Goal: Task Accomplishment & Management: Use online tool/utility

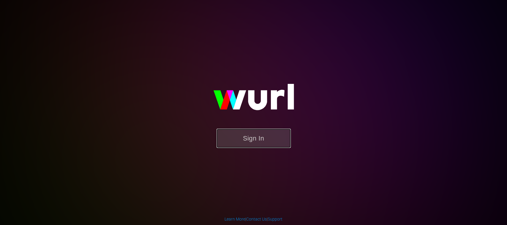
click at [242, 141] on button "Sign In" at bounding box center [254, 138] width 74 height 19
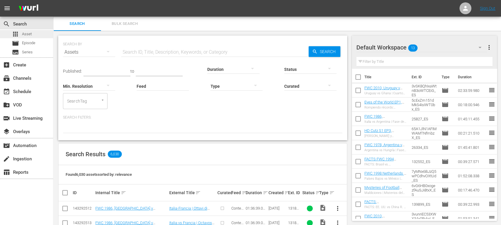
click at [28, 34] on span "Asset" at bounding box center [27, 34] width 10 height 6
click at [139, 51] on input "text" at bounding box center [214, 52] width 187 height 14
type input "500017"
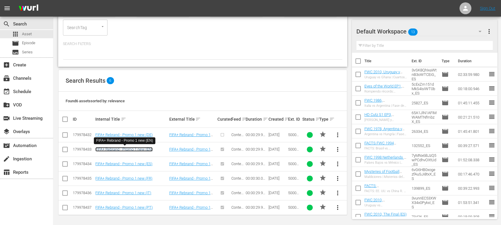
click at [121, 148] on link "FIFA+ Rebrand - Promo 1 new (EN)" at bounding box center [123, 149] width 57 height 4
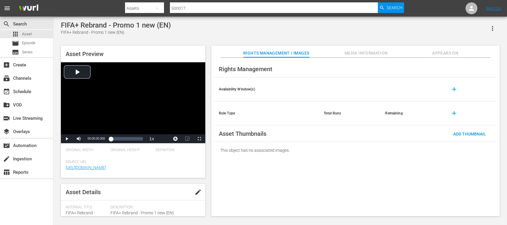
click at [456, 53] on span "Appears On" at bounding box center [445, 53] width 45 height 7
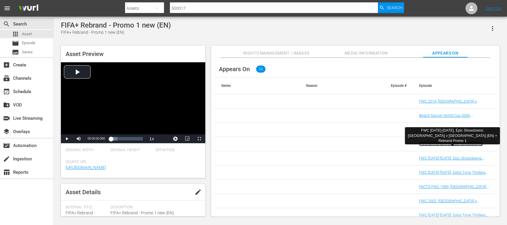
click at [461, 143] on link "FWC 1970-1982, Epic Showdowns: Italy v Germany (EN) + Rebrand Promo 1" at bounding box center [451, 151] width 64 height 18
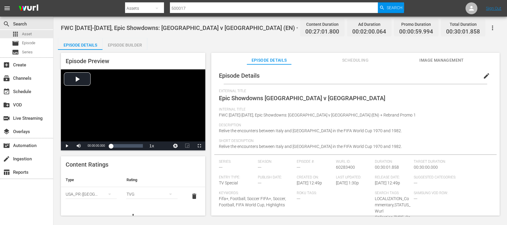
click at [125, 44] on div "Episode Builder" at bounding box center [124, 45] width 45 height 14
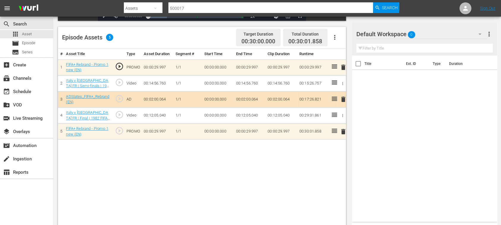
scroll to position [154, 0]
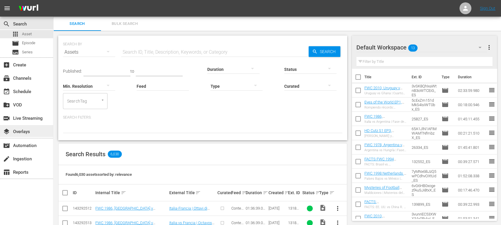
click at [30, 127] on div "layers Overlays" at bounding box center [26, 131] width 53 height 12
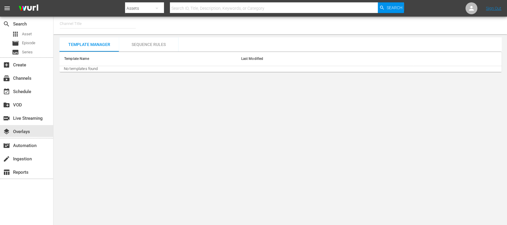
click at [98, 25] on input "text" at bounding box center [98, 24] width 76 height 14
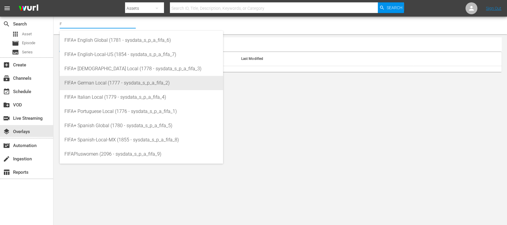
click at [105, 86] on div "FIFA+ German Local (1777 - sysdata_s_p_a_fifa_2)" at bounding box center [141, 83] width 154 height 14
type input "FIFA+ German Local (1777 - sysdata_s_p_a_fifa_2)"
